Goal: Find contact information: Find contact information

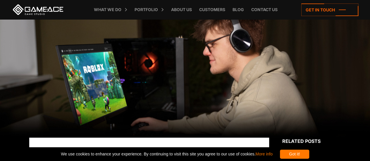
click at [132, 82] on div at bounding box center [185, 78] width 370 height 118
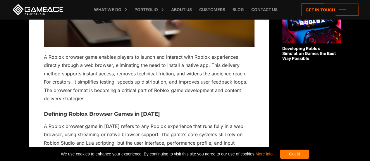
scroll to position [499, 0]
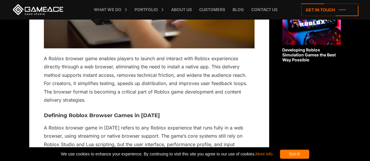
click at [306, 152] on div "Got it!" at bounding box center [294, 154] width 29 height 9
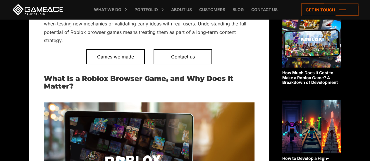
scroll to position [305, 0]
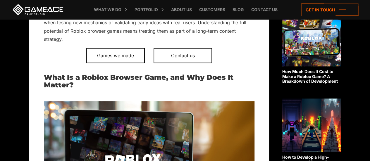
click at [312, 4] on icon at bounding box center [329, 10] width 57 height 13
